Goal: Browse casually: Explore the website without a specific task or goal

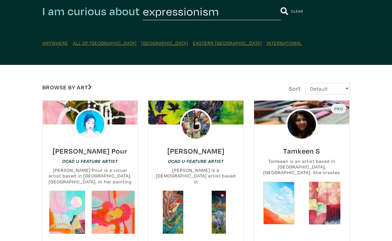
scroll to position [59, 0]
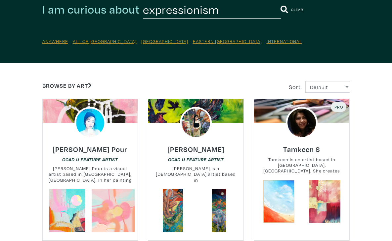
click at [92, 215] on link at bounding box center [113, 210] width 43 height 43
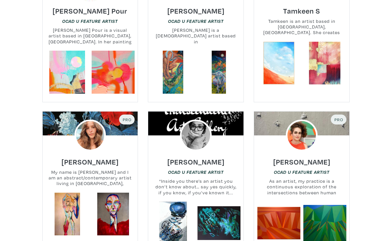
scroll to position [199, 0]
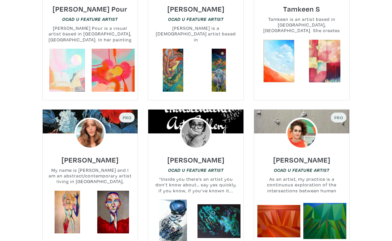
click at [46, 92] on link at bounding box center [67, 70] width 43 height 43
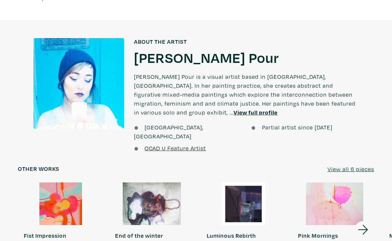
scroll to position [529, 0]
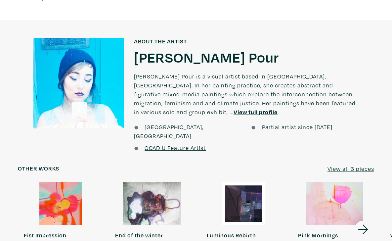
click at [169, 182] on div at bounding box center [151, 203] width 85 height 43
